Goal: Task Accomplishment & Management: Complete application form

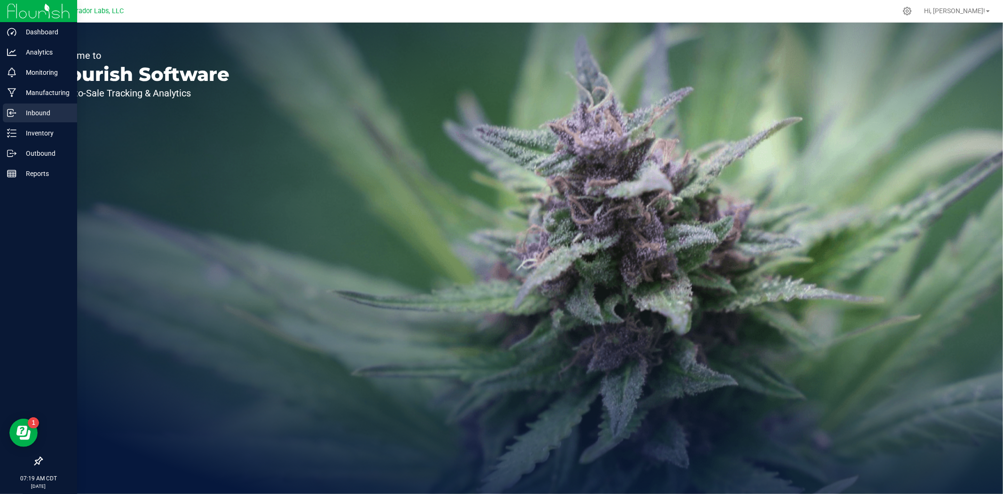
click at [26, 114] on p "Inbound" at bounding box center [44, 112] width 56 height 11
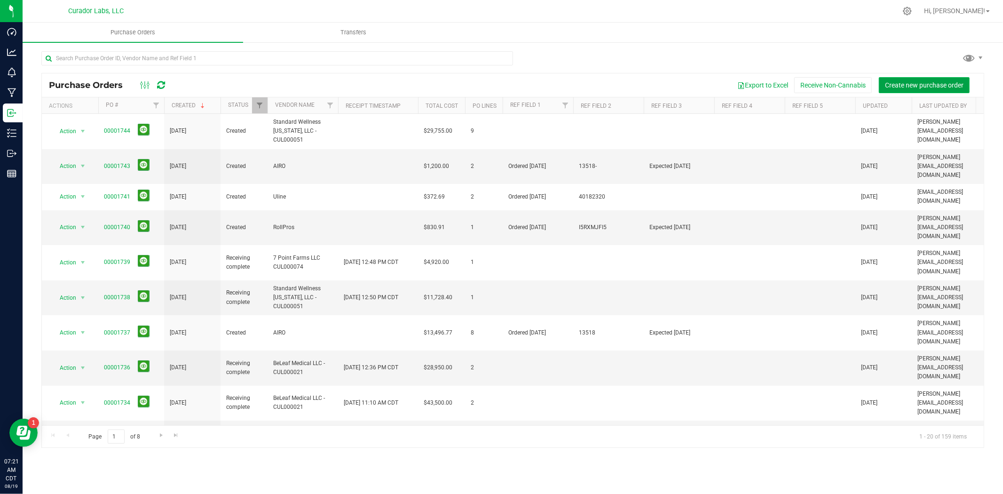
click at [921, 83] on span "Create new purchase order" at bounding box center [924, 85] width 79 height 8
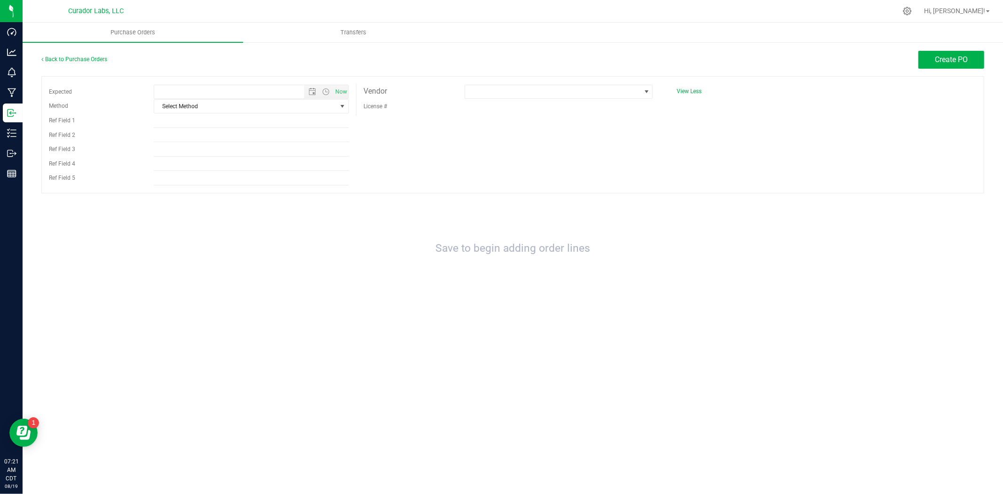
type input "[DATE] 7:21 AM"
click at [228, 121] on input "Ref Field 1" at bounding box center [251, 121] width 195 height 14
type input "Ordered [DATE]"
click at [241, 140] on input "Ref Field 2" at bounding box center [251, 135] width 195 height 14
type input "8206"
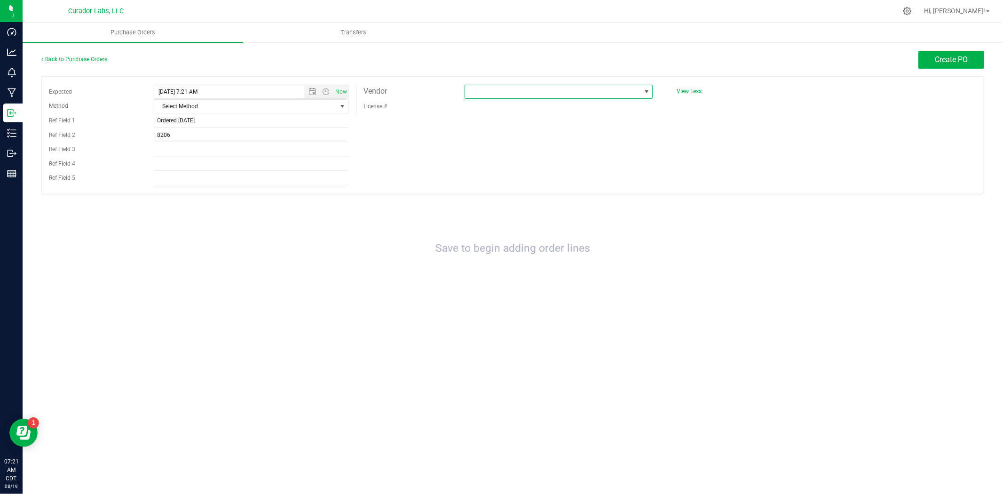
click at [549, 95] on span at bounding box center [552, 91] width 175 height 13
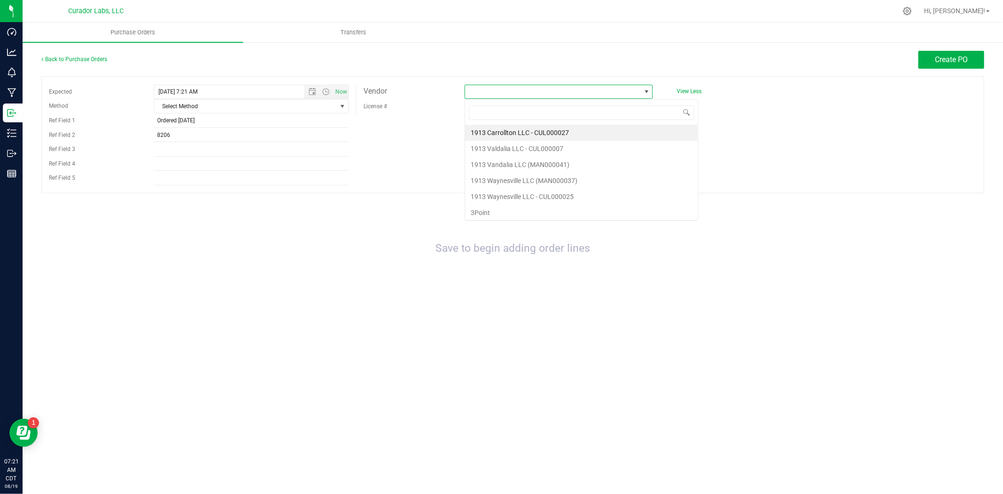
scroll to position [14, 189]
type input "hk"
click at [534, 127] on li "HK Innovations" at bounding box center [558, 133] width 187 height 16
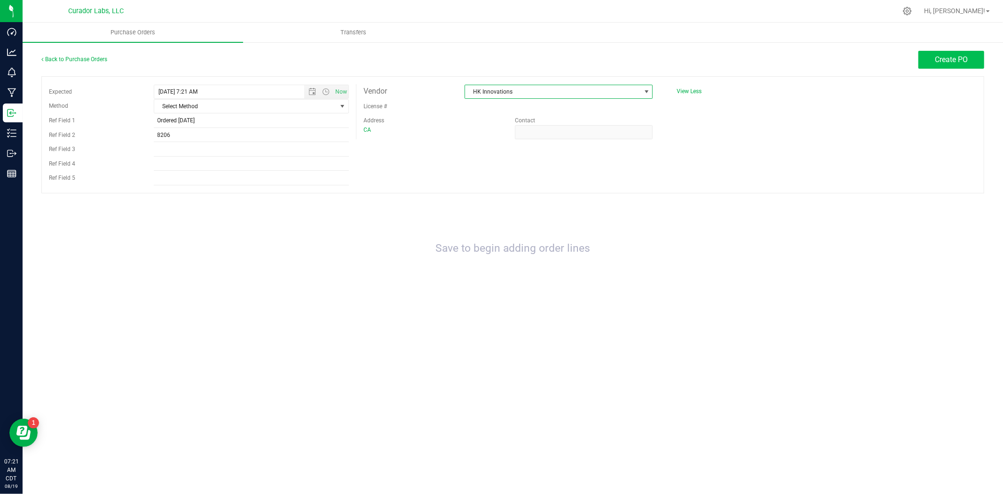
click at [972, 50] on div "Back to Purchase Orders Create PO Expected [DATE] 7:21 AM Now Method Select Met…" at bounding box center [513, 181] width 981 height 281
click at [968, 55] on span "Create PO" at bounding box center [951, 59] width 33 height 9
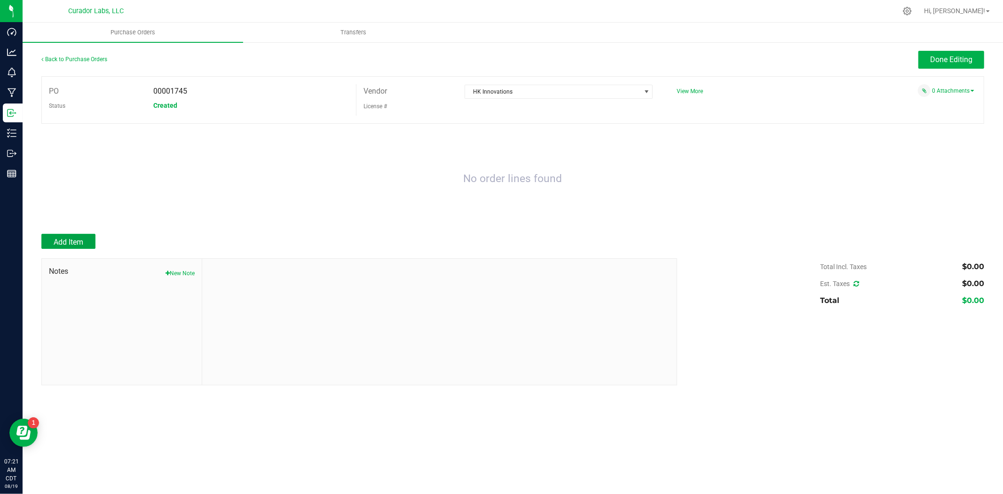
click at [78, 238] on span "Add Item" at bounding box center [69, 242] width 30 height 9
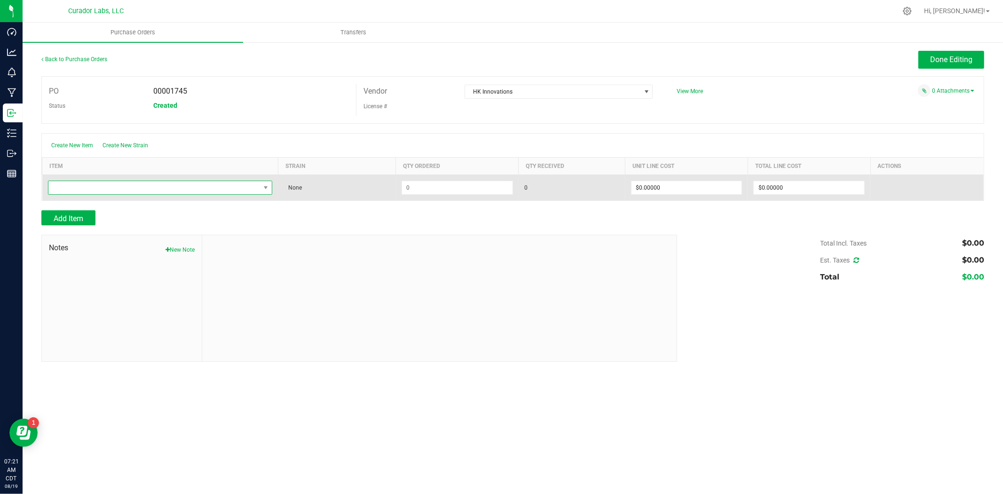
click at [133, 182] on span "NO DATA FOUND" at bounding box center [154, 187] width 212 height 13
type input "Tray Liner - HeadChange - Parchment Paper Extra Large 12.9x31.5in - Boldtbags"
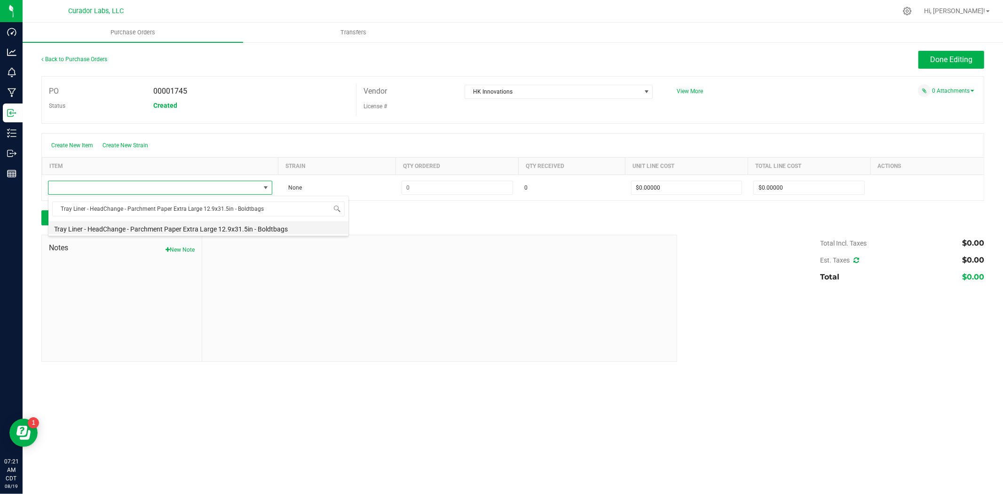
click at [166, 227] on li "Tray Liner - HeadChange - Parchment Paper Extra Large 12.9x31.5in - Boldtbags" at bounding box center [198, 227] width 300 height 13
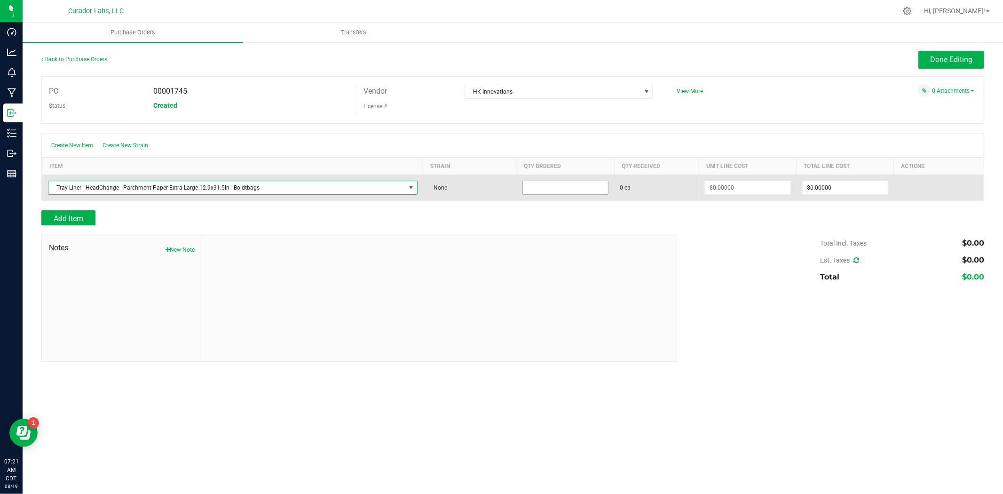
click at [551, 191] on input at bounding box center [565, 187] width 85 height 13
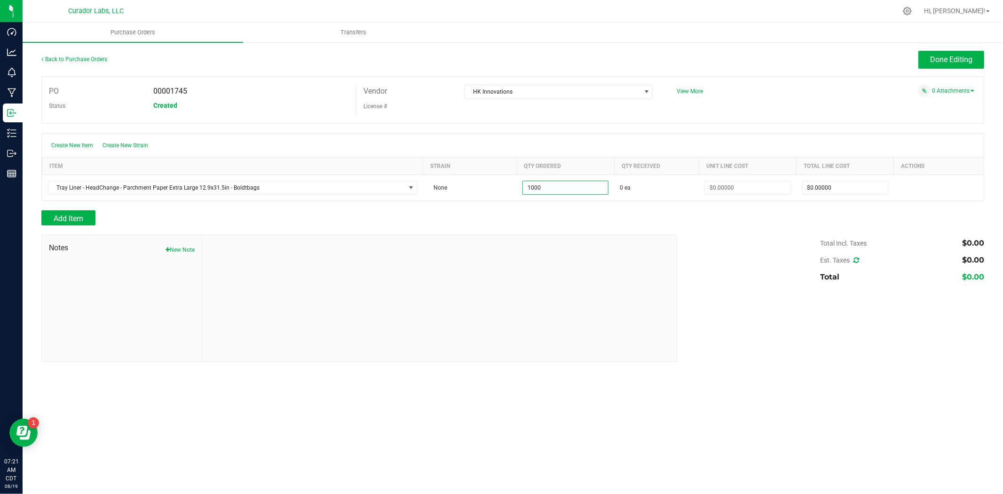
type input "1000 ea"
click at [599, 214] on div "Add Item" at bounding box center [355, 217] width 629 height 15
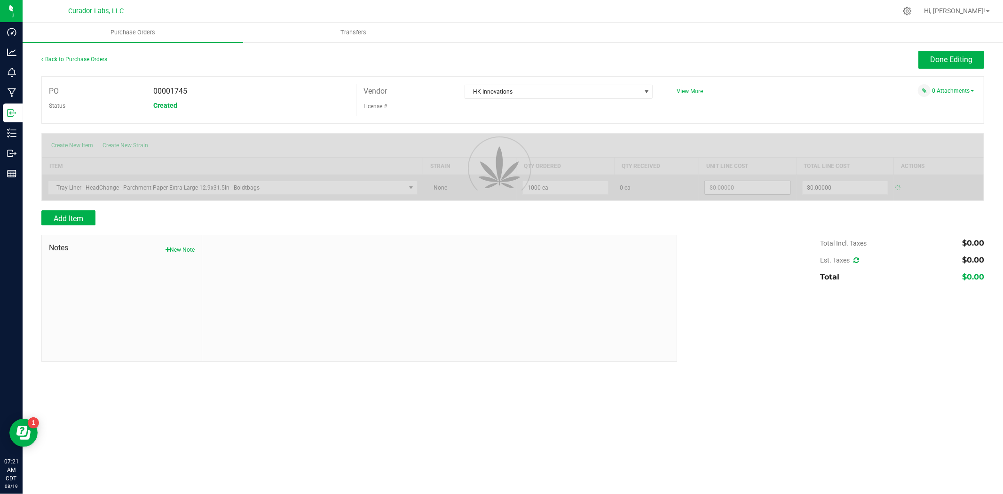
type input "$0.00000"
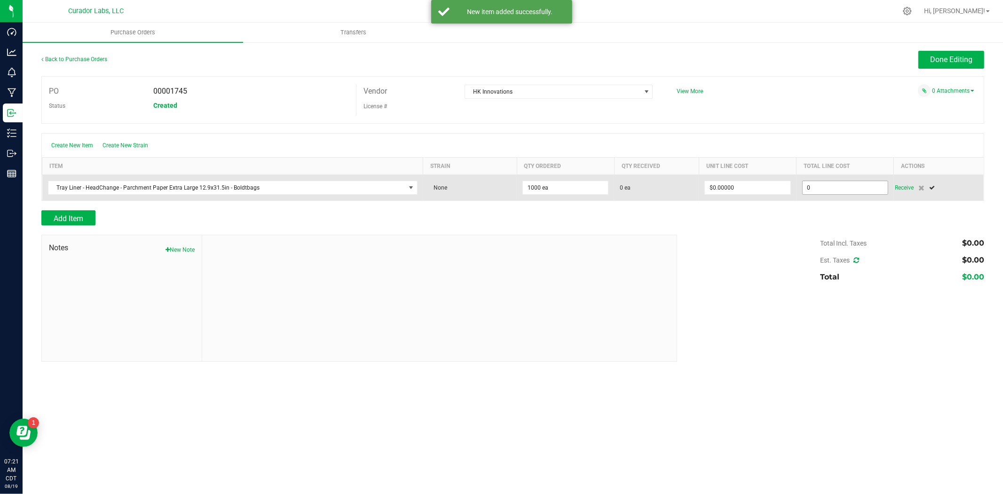
click at [834, 181] on span "0" at bounding box center [846, 188] width 86 height 14
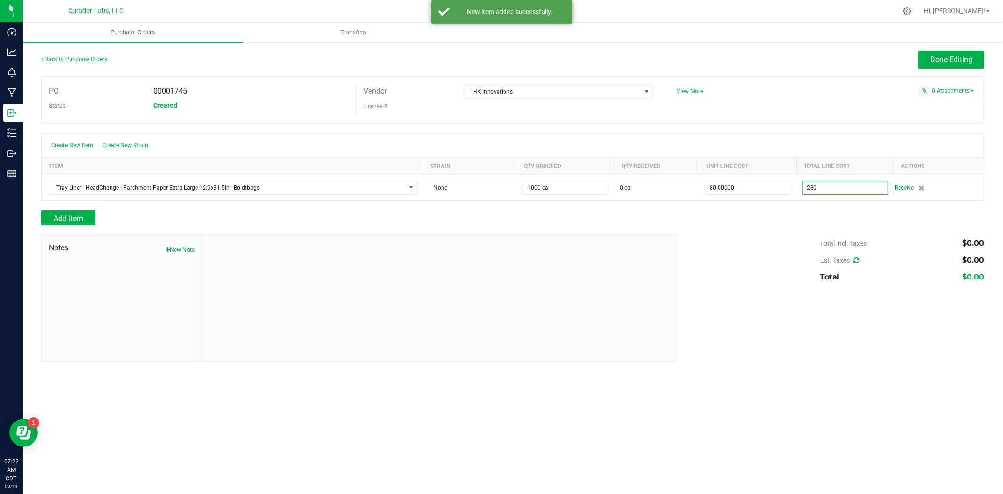
type input "$280.00000"
click at [763, 240] on div "Total Incl. Taxes $0.00 Est. Taxes $0.00 Total $0.00" at bounding box center [827, 260] width 314 height 51
type input "1000"
type input "$0.28000"
click at [945, 90] on link "0 Attachments" at bounding box center [953, 90] width 42 height 7
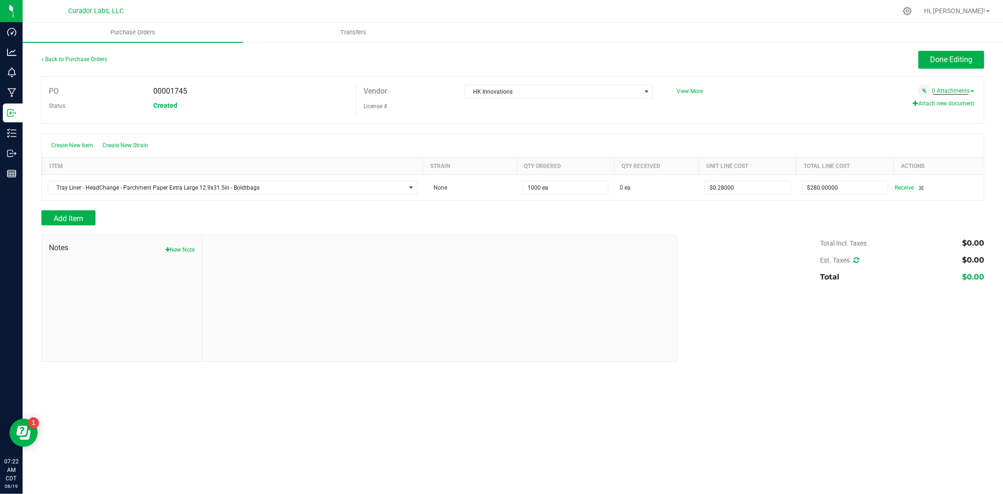
click at [929, 103] on button "Attach new document" at bounding box center [944, 103] width 62 height 8
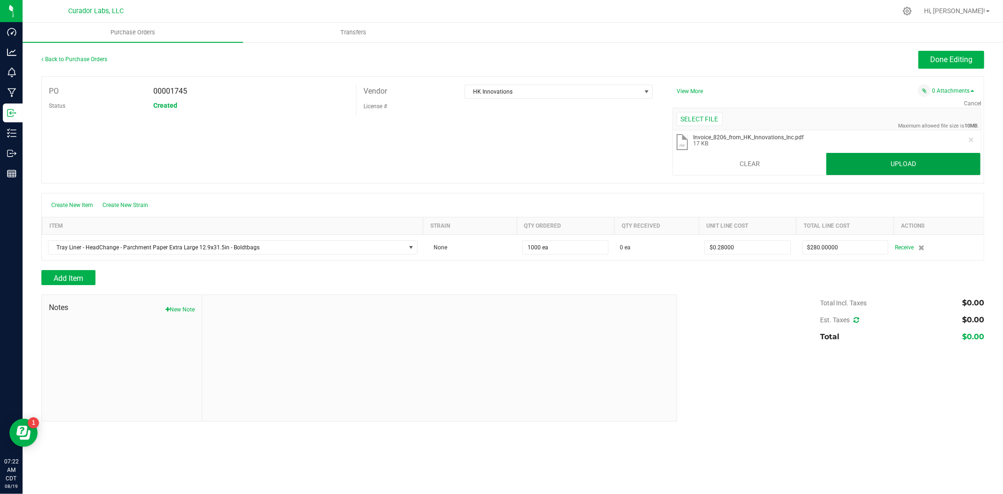
click at [955, 171] on button "Upload" at bounding box center [904, 164] width 154 height 23
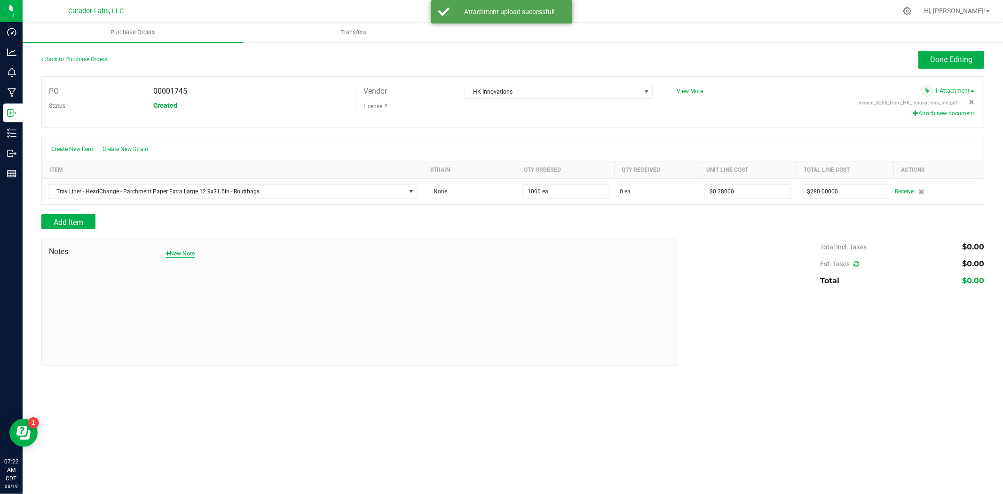
click at [183, 252] on button "New Note" at bounding box center [180, 253] width 29 height 8
click at [253, 318] on textarea "* Note" at bounding box center [439, 317] width 460 height 38
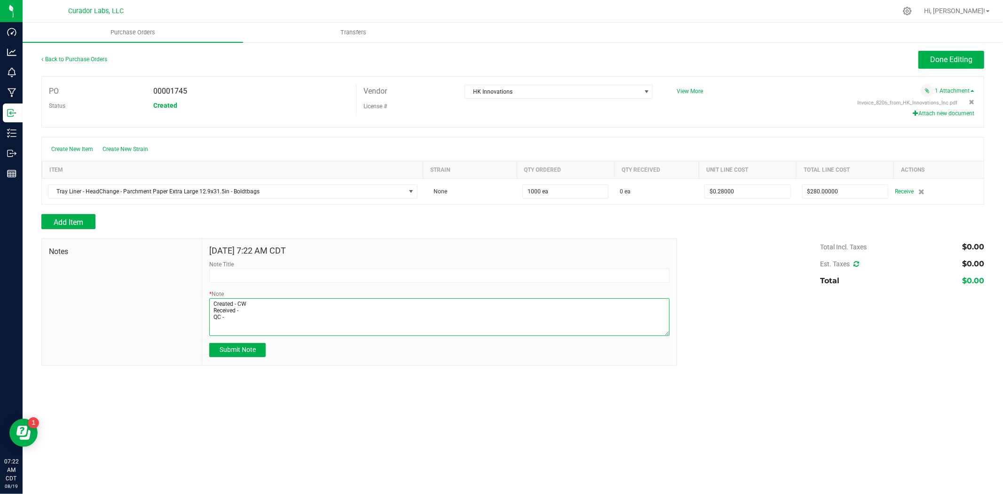
type textarea "Created - CW Received - QC -"
click at [249, 361] on div "[DATE] 7:22 AM CDT Note Title * Note Submit Note" at bounding box center [439, 302] width 474 height 126
click at [249, 352] on span "Submit Note" at bounding box center [238, 350] width 36 height 8
type input "[DATE] 7:22 AM CDT"
